Goal: Check status: Check status

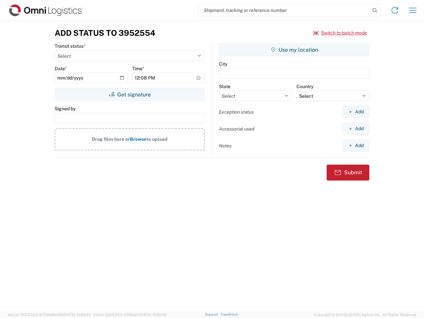
click at [285, 10] on input "search" at bounding box center [285, 10] width 172 height 13
click at [375, 11] on icon at bounding box center [375, 10] width 9 height 9
click at [395, 10] on icon at bounding box center [395, 10] width 11 height 11
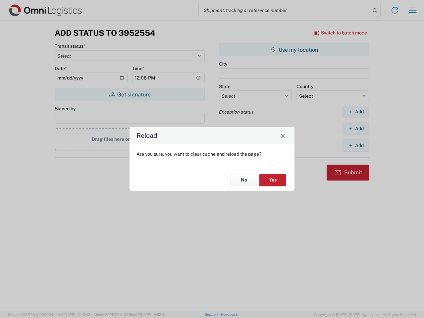
click at [340, 33] on div "Reload Are you sure, you want to clear cache and reload the page? No Yes" at bounding box center [212, 159] width 424 height 318
click at [130, 94] on div "Reload Are you sure, you want to clear cache and reload the page? No Yes" at bounding box center [212, 159] width 424 height 318
click at [294, 50] on div "Reload Are you sure, you want to clear cache and reload the page? No Yes" at bounding box center [212, 159] width 424 height 318
click at [356, 112] on div "Reload Are you sure, you want to clear cache and reload the page? No Yes" at bounding box center [212, 159] width 424 height 318
click at [356, 129] on div "Reload Are you sure, you want to clear cache and reload the page? No Yes" at bounding box center [212, 159] width 424 height 318
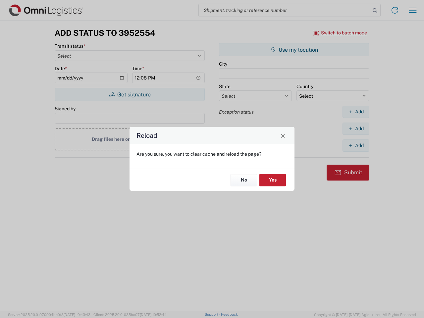
click at [356, 146] on div "Reload Are you sure, you want to clear cache and reload the page? No Yes" at bounding box center [212, 159] width 424 height 318
